Goal: Task Accomplishment & Management: Manage account settings

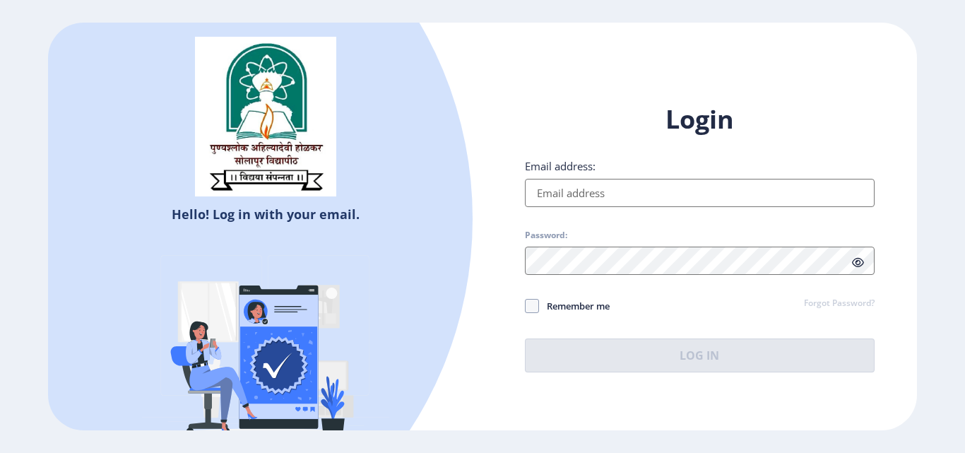
click at [536, 206] on input "Email address:" at bounding box center [700, 193] width 350 height 28
type input "[EMAIL_ADDRESS][DOMAIN_NAME]"
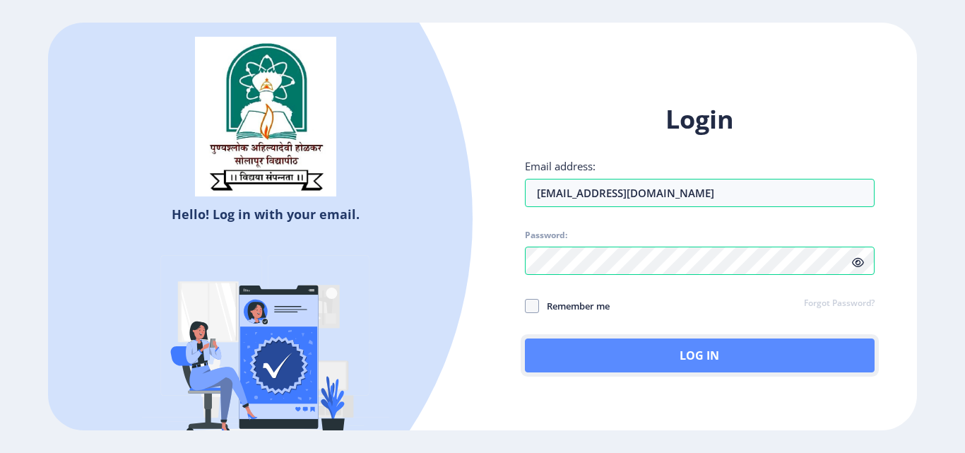
click at [632, 355] on button "Log In" at bounding box center [700, 355] width 350 height 34
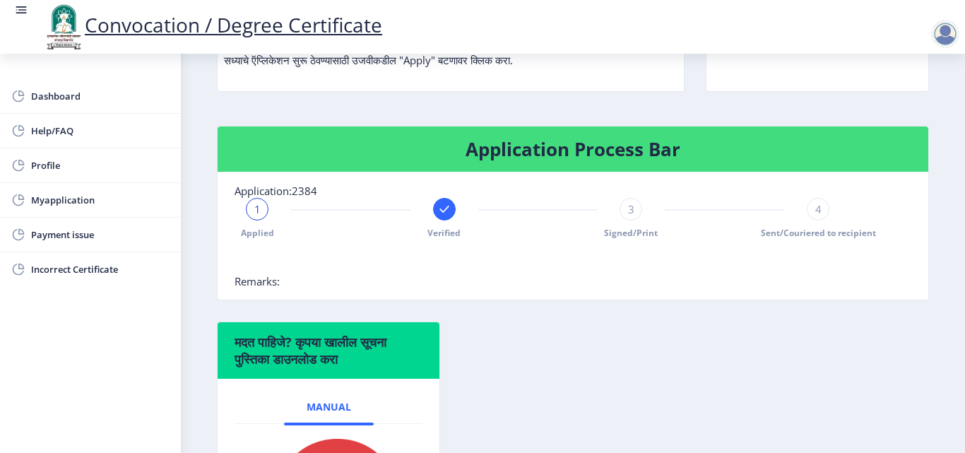
scroll to position [238, 0]
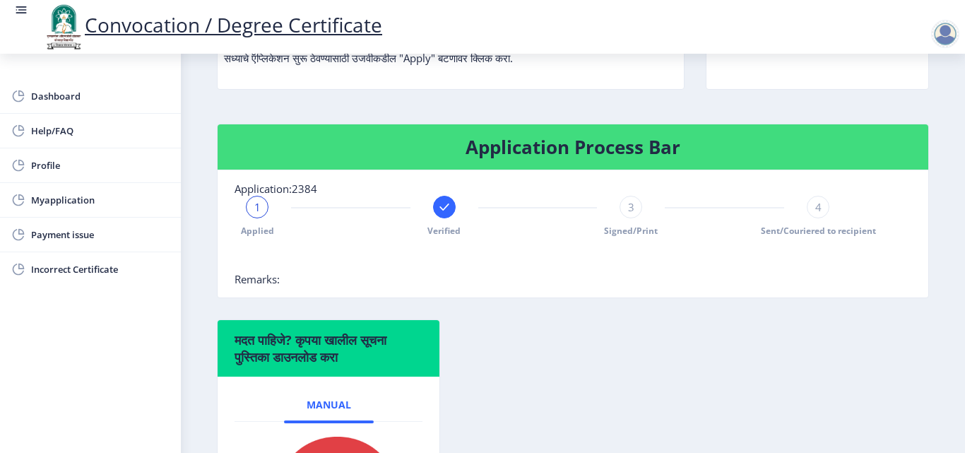
click at [946, 41] on div at bounding box center [945, 34] width 28 height 28
click at [908, 119] on link "Log out" at bounding box center [908, 110] width 113 height 34
